Goal: Transaction & Acquisition: Obtain resource

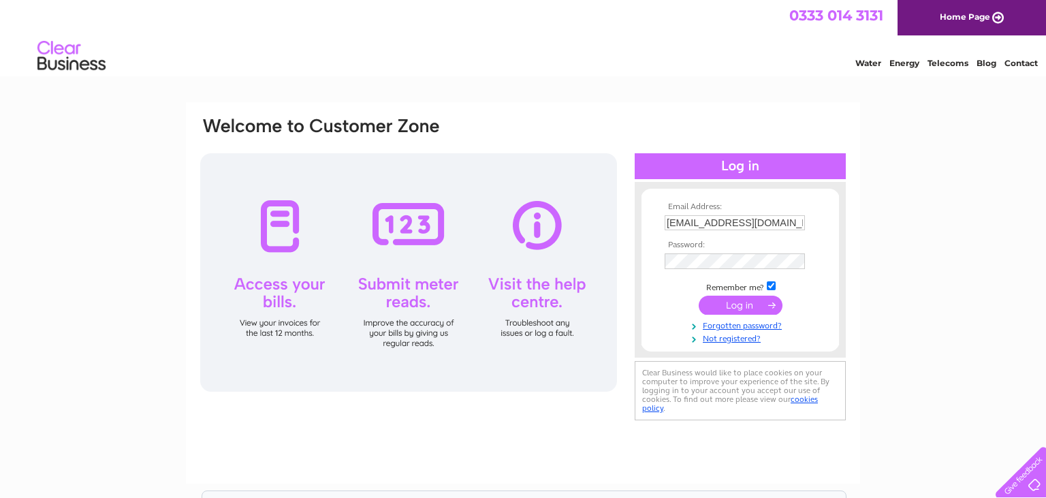
click at [747, 309] on input "submit" at bounding box center [741, 304] width 84 height 19
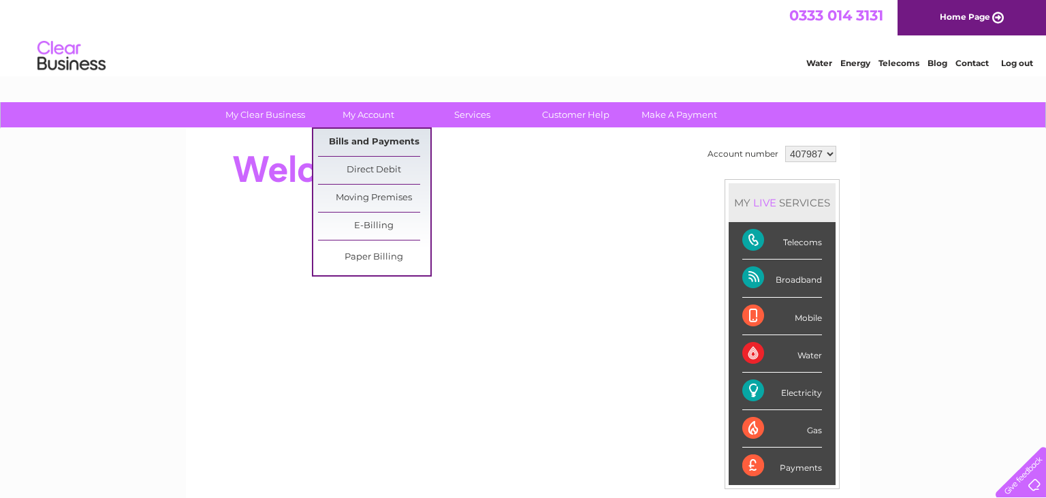
click at [370, 140] on link "Bills and Payments" at bounding box center [374, 142] width 112 height 27
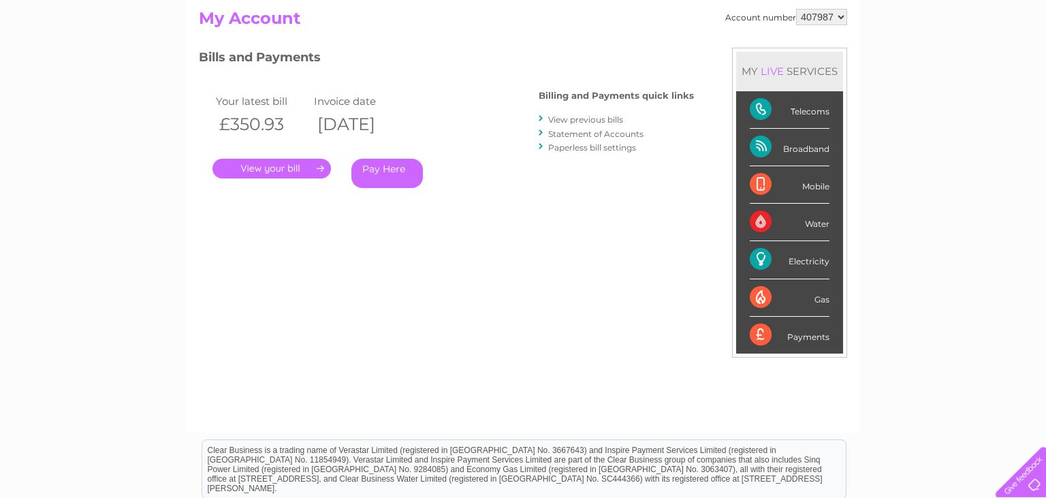
scroll to position [107, 0]
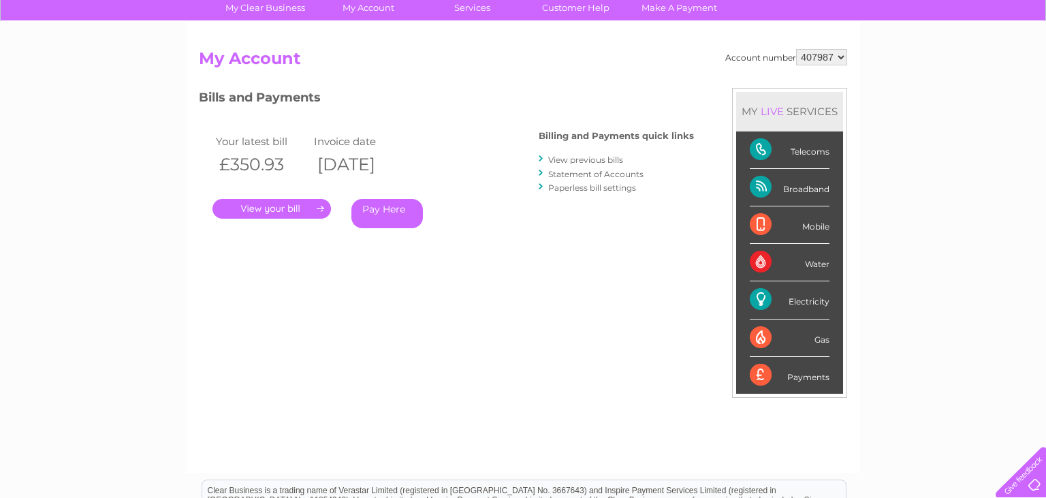
click at [307, 210] on link "." at bounding box center [271, 209] width 118 height 20
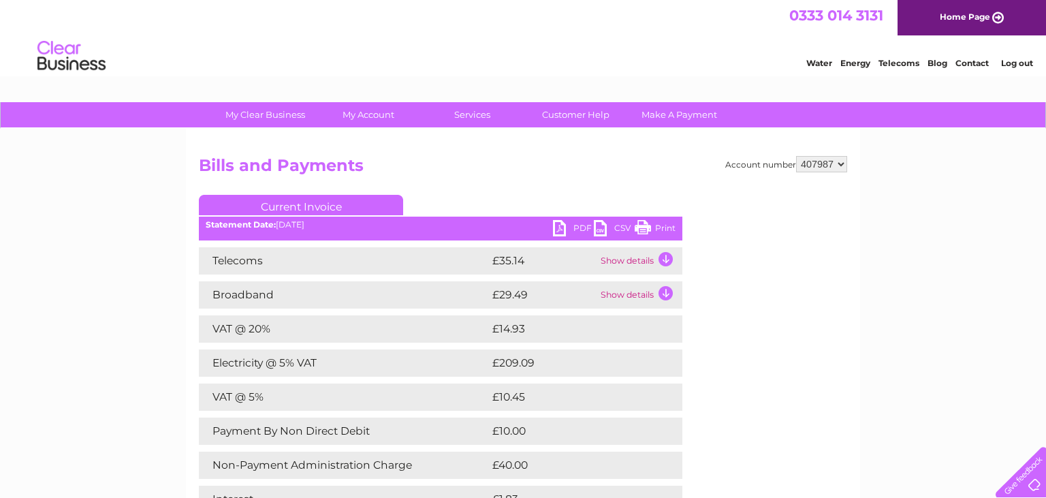
click at [579, 229] on link "PDF" at bounding box center [573, 230] width 41 height 20
click at [671, 265] on td "Show details" at bounding box center [639, 260] width 85 height 27
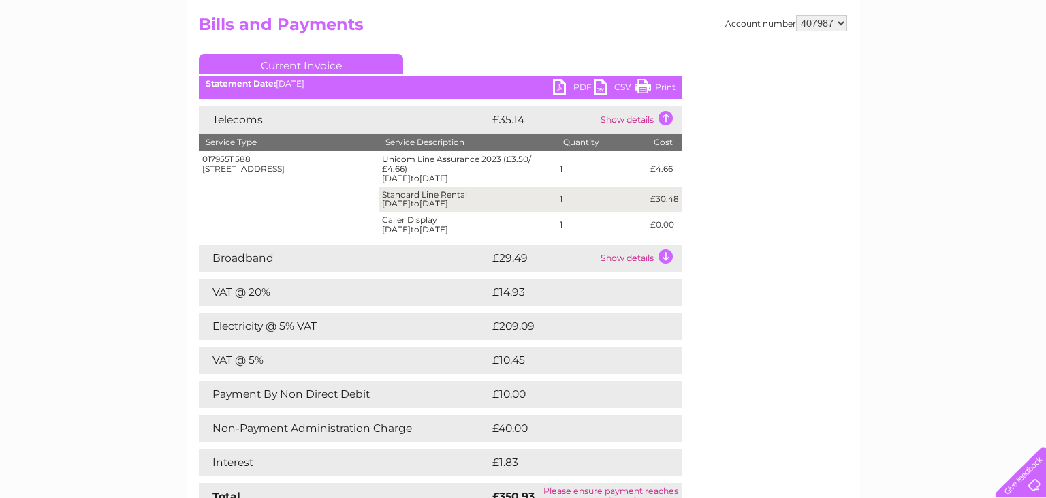
scroll to position [144, 0]
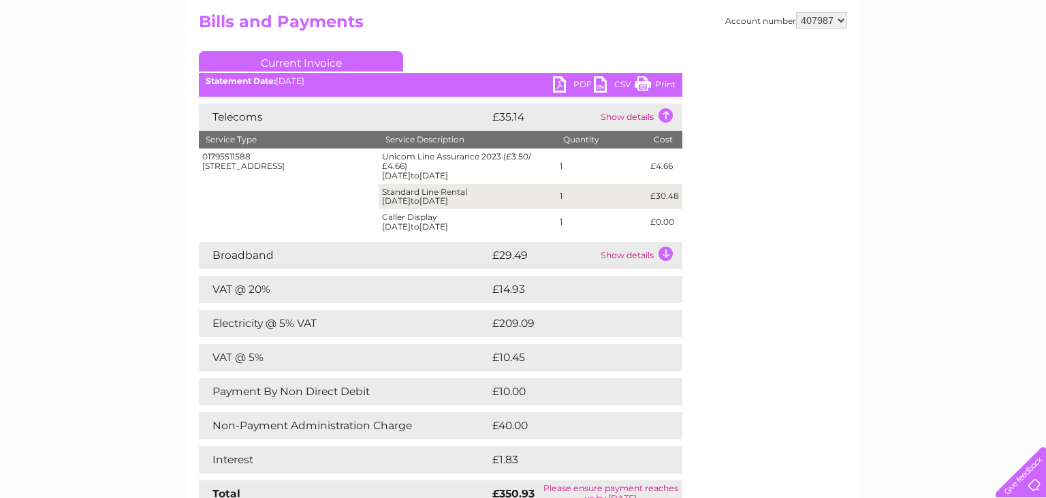
click at [667, 256] on td "Show details" at bounding box center [639, 255] width 85 height 27
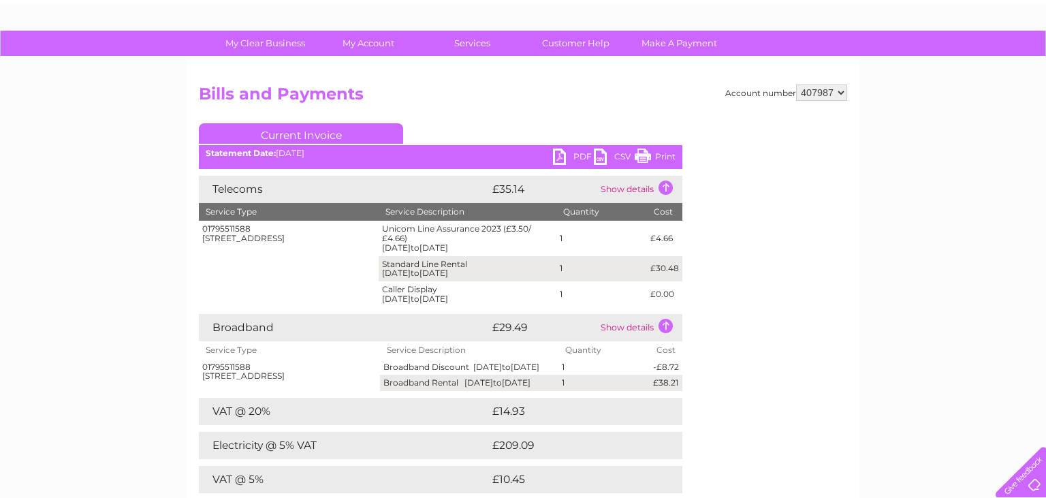
scroll to position [0, 0]
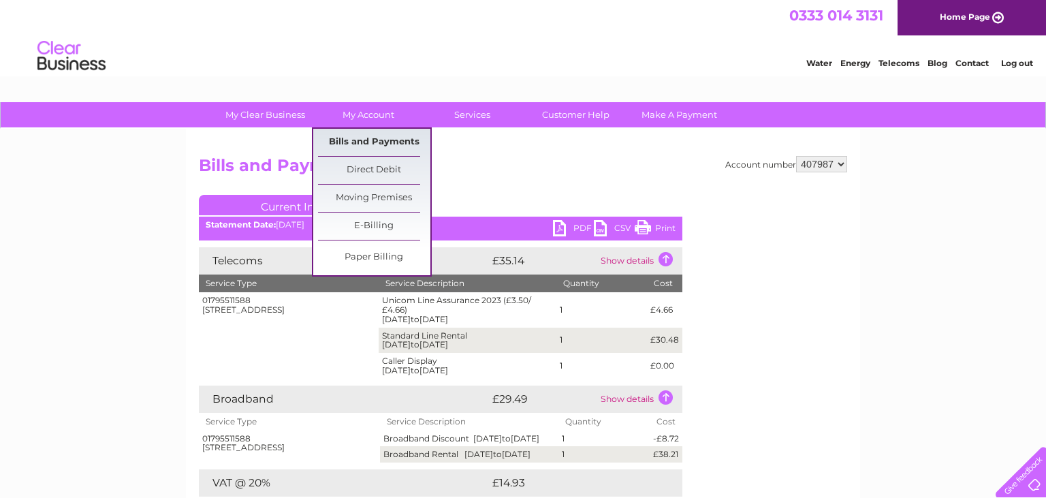
click at [385, 140] on link "Bills and Payments" at bounding box center [374, 142] width 112 height 27
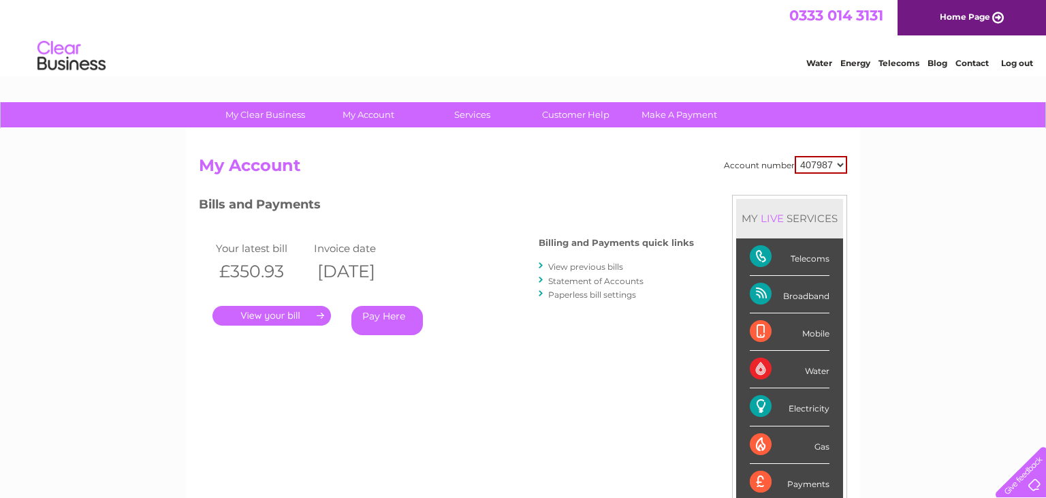
click at [568, 268] on link "View previous bills" at bounding box center [585, 266] width 75 height 10
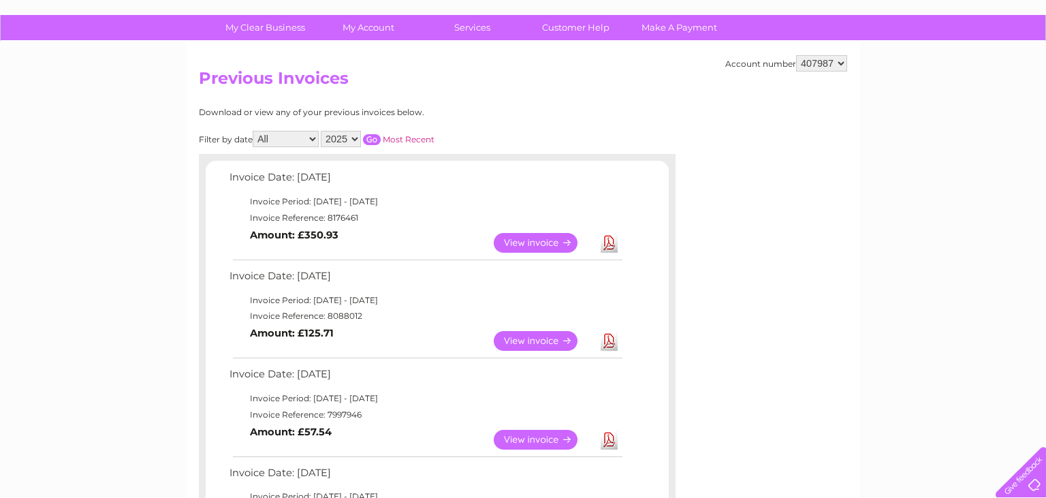
scroll to position [144, 0]
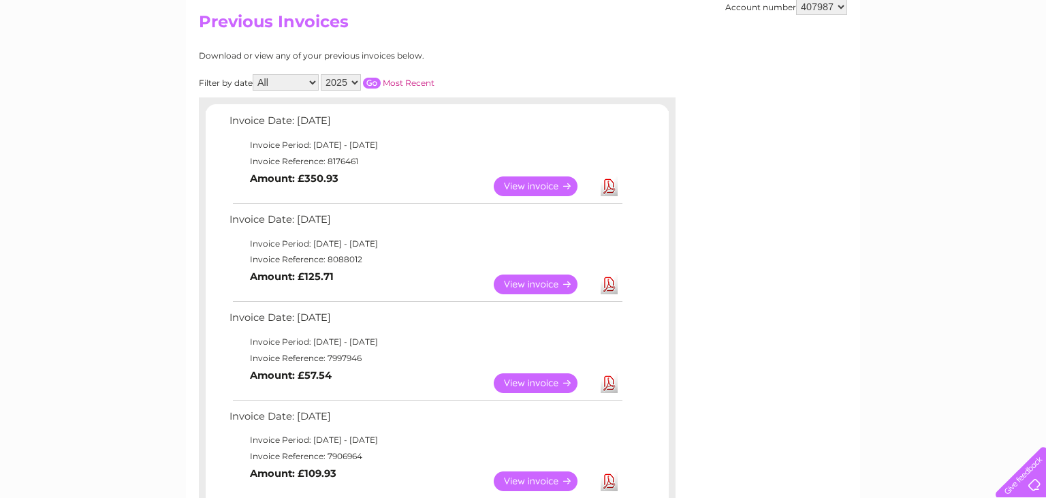
click at [611, 287] on link "Download" at bounding box center [608, 284] width 17 height 20
